Goal: Communication & Community: Participate in discussion

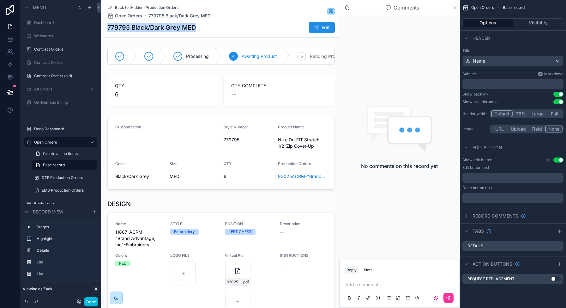
scroll to position [255, 0]
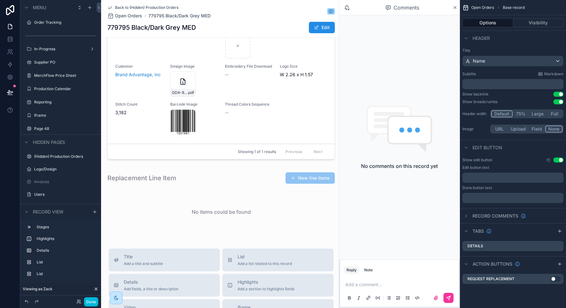
click at [156, 25] on h1 "779795 Black/Dark Grey MED" at bounding box center [151, 27] width 88 height 9
copy div "779795 Black/Dark Grey MED"
click at [111, 8] on icon "scrollable content" at bounding box center [109, 8] width 3 height 3
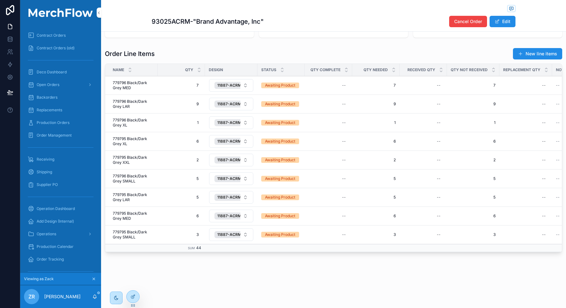
scroll to position [265, 0]
click at [93, 296] on icon "scrollable content" at bounding box center [94, 296] width 5 height 5
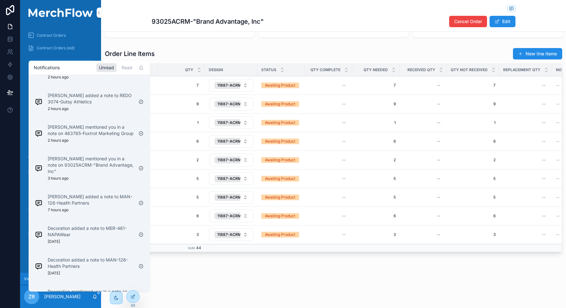
scroll to position [0, 0]
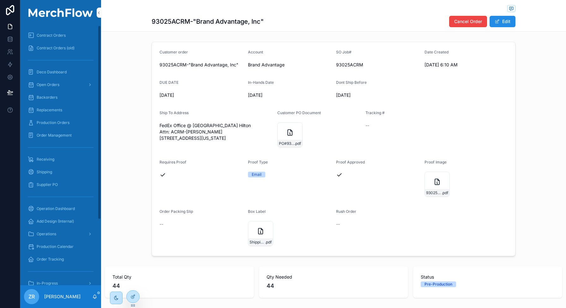
click at [94, 297] on icon "scrollable content" at bounding box center [94, 296] width 5 height 5
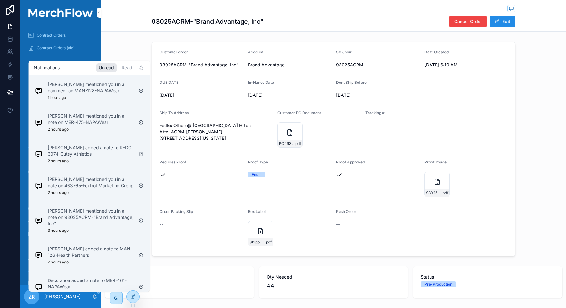
click at [90, 100] on div "[PERSON_NAME] mentioned you in a comment on MAN-128-NAPAWear 1 hour ago" at bounding box center [85, 91] width 104 height 24
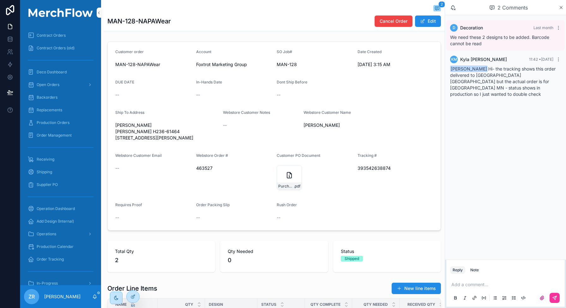
click at [475, 267] on div "Note" at bounding box center [474, 269] width 9 height 5
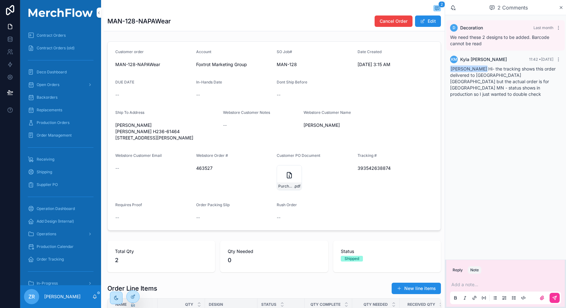
click at [458, 267] on button "Reply" at bounding box center [457, 270] width 15 height 8
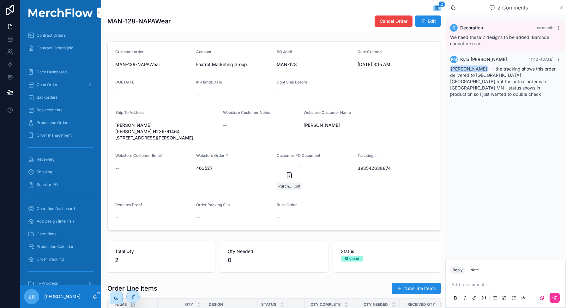
click at [459, 289] on div "Add a comment..." at bounding box center [505, 290] width 111 height 27
click at [459, 287] on div "Add a comment..." at bounding box center [505, 290] width 111 height 27
click at [461, 285] on p "scrollable content" at bounding box center [506, 284] width 111 height 6
click at [482, 271] on span "[EMAIL_ADDRESS][PERSON_NAME][DOMAIN_NAME]" at bounding box center [518, 274] width 112 height 6
click at [502, 284] on p "**********" at bounding box center [506, 284] width 111 height 6
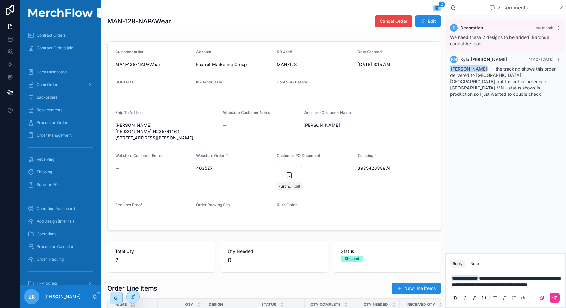
click at [556, 300] on button "scrollable content" at bounding box center [554, 297] width 10 height 10
